Goal: Information Seeking & Learning: Find specific fact

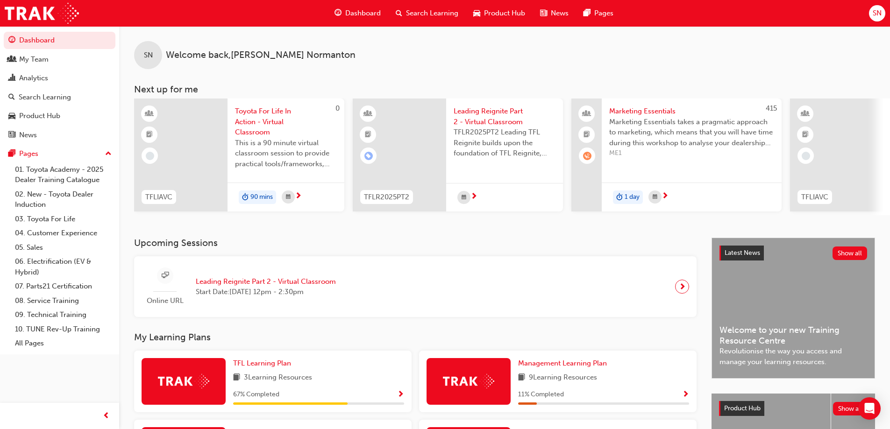
click at [421, 17] on span "Search Learning" at bounding box center [432, 13] width 52 height 11
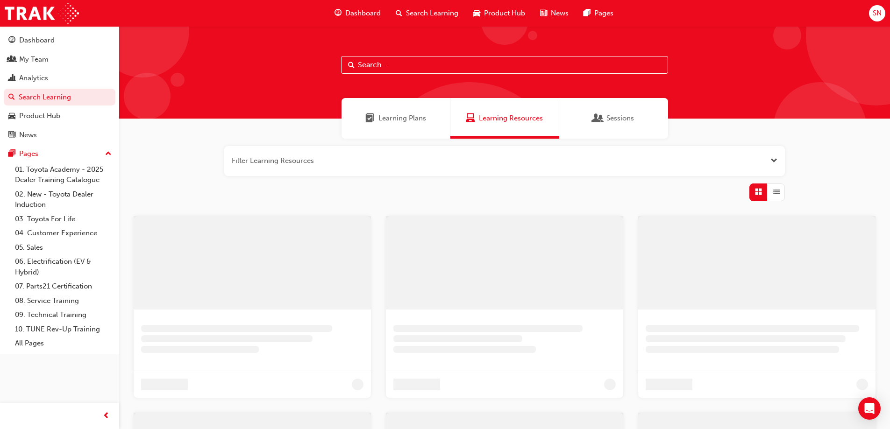
click at [389, 63] on input "text" at bounding box center [504, 65] width 327 height 18
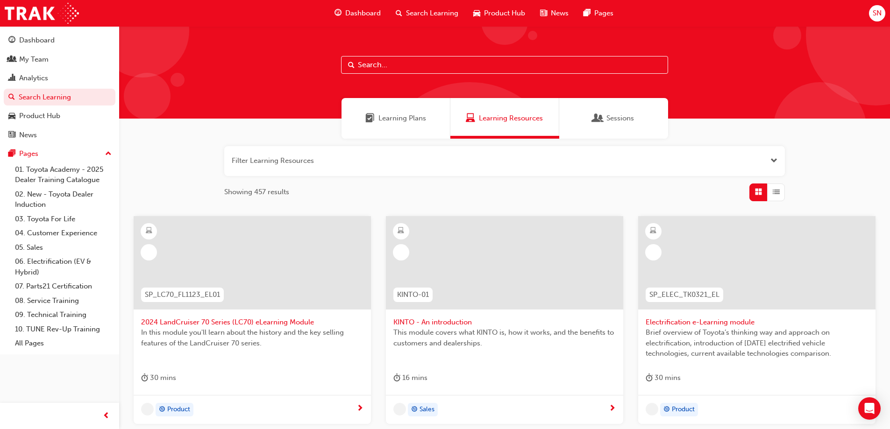
paste input "T21-FOD_DMM_PREREQ"
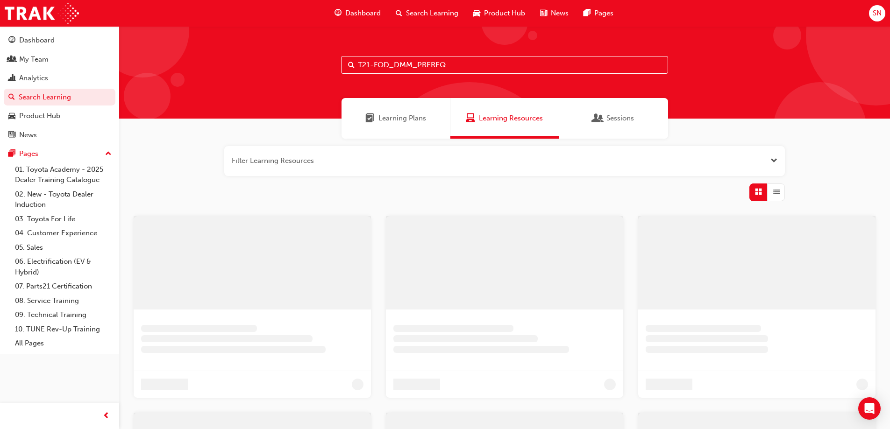
type input "T21-FOD_DMM_PREREQ"
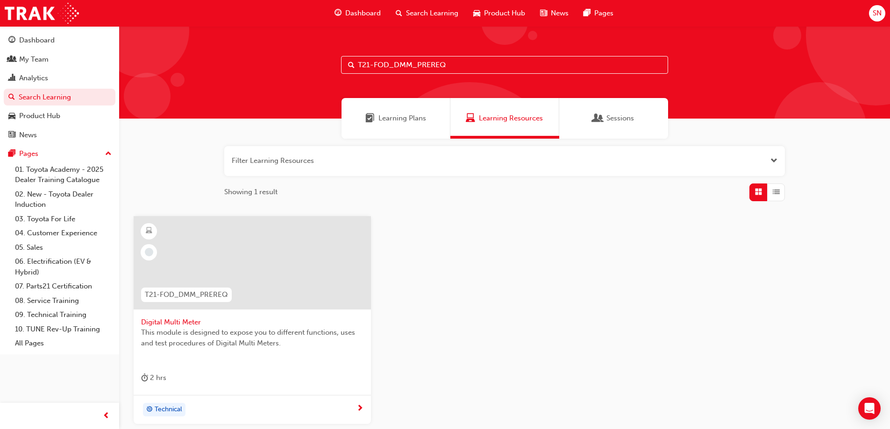
click at [188, 292] on span "T21-FOD_DMM_PREREQ" at bounding box center [186, 295] width 83 height 11
